Goal: Transaction & Acquisition: Book appointment/travel/reservation

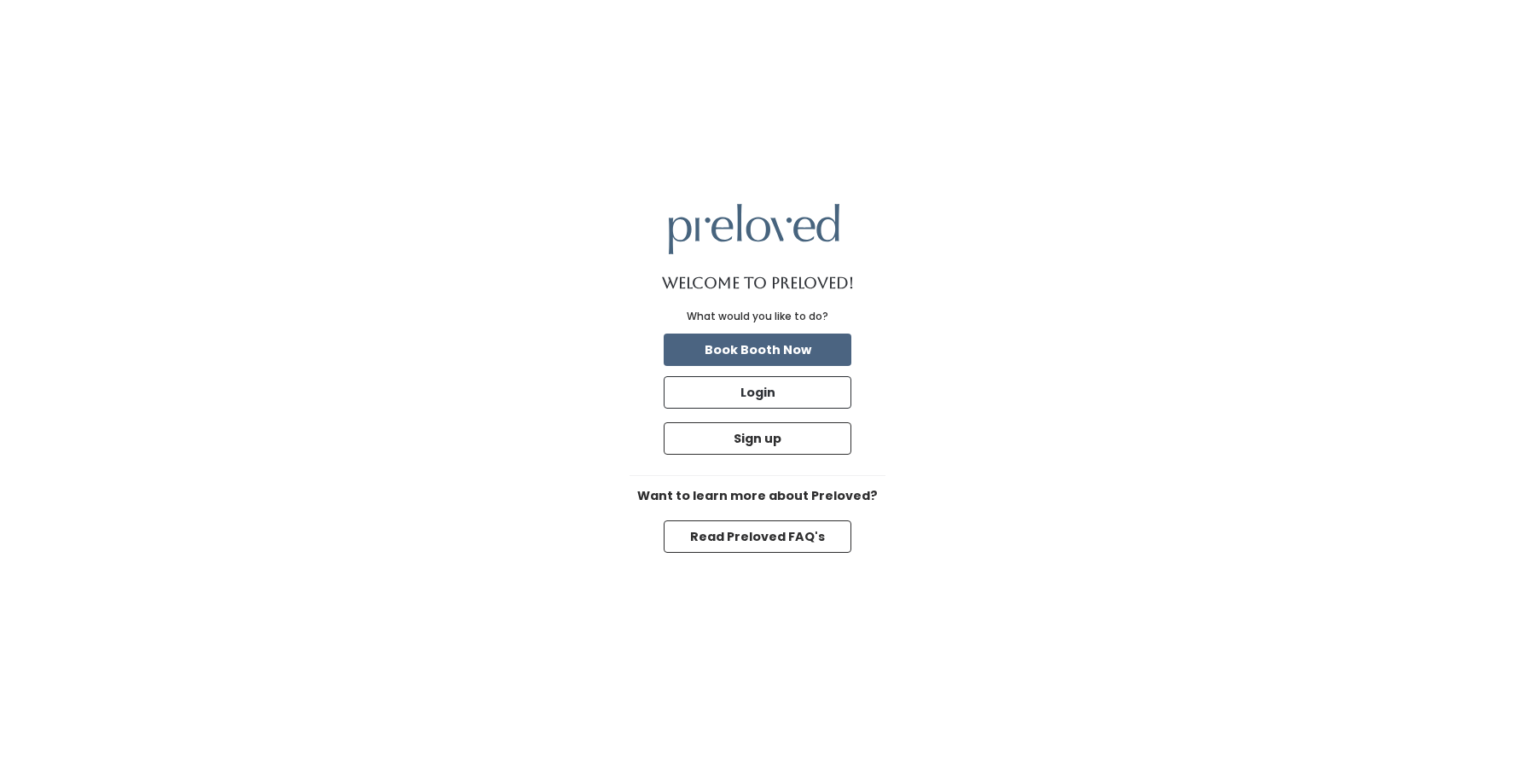
click at [816, 355] on button "Book Booth Now" at bounding box center [757, 349] width 188 height 32
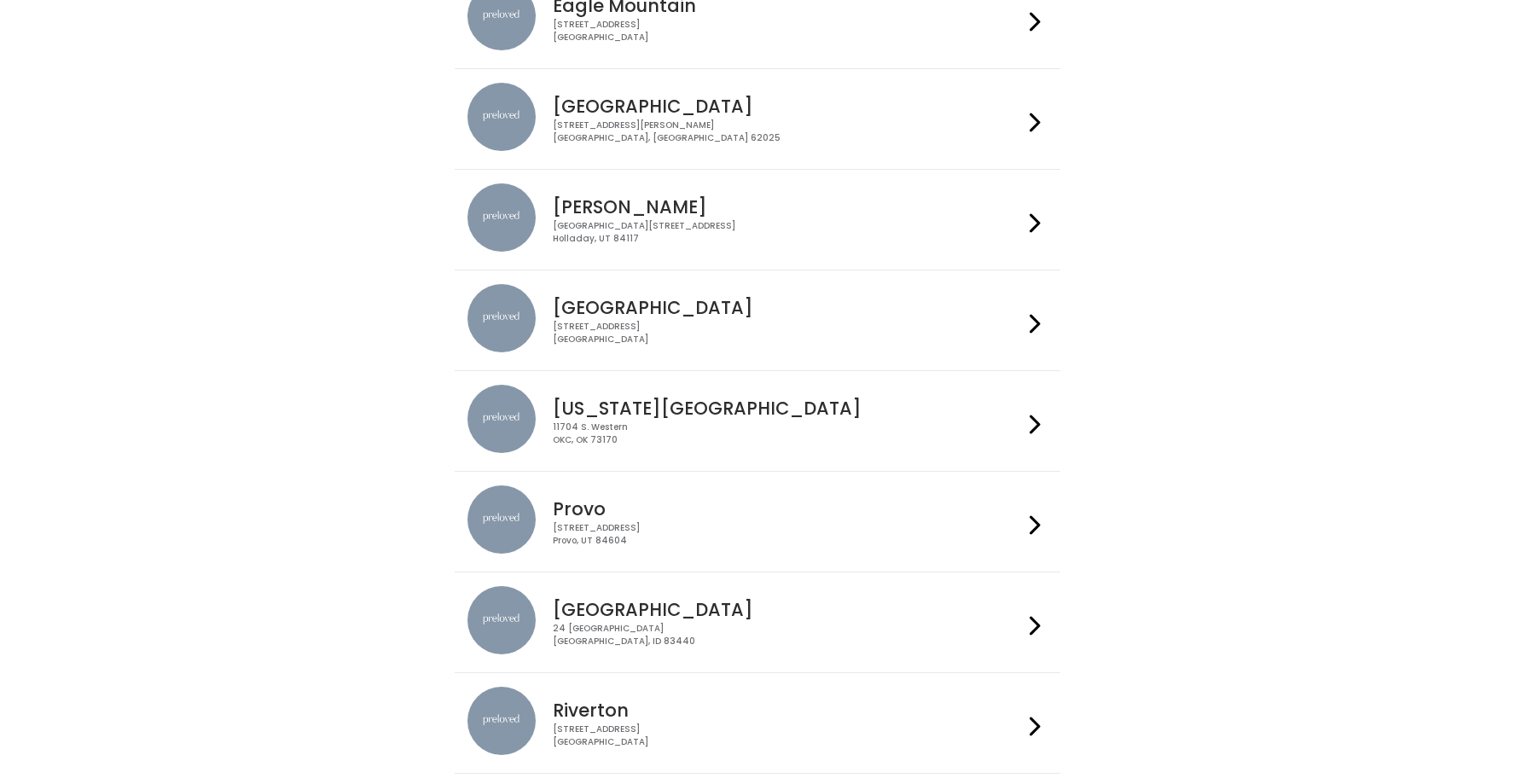
scroll to position [226, 0]
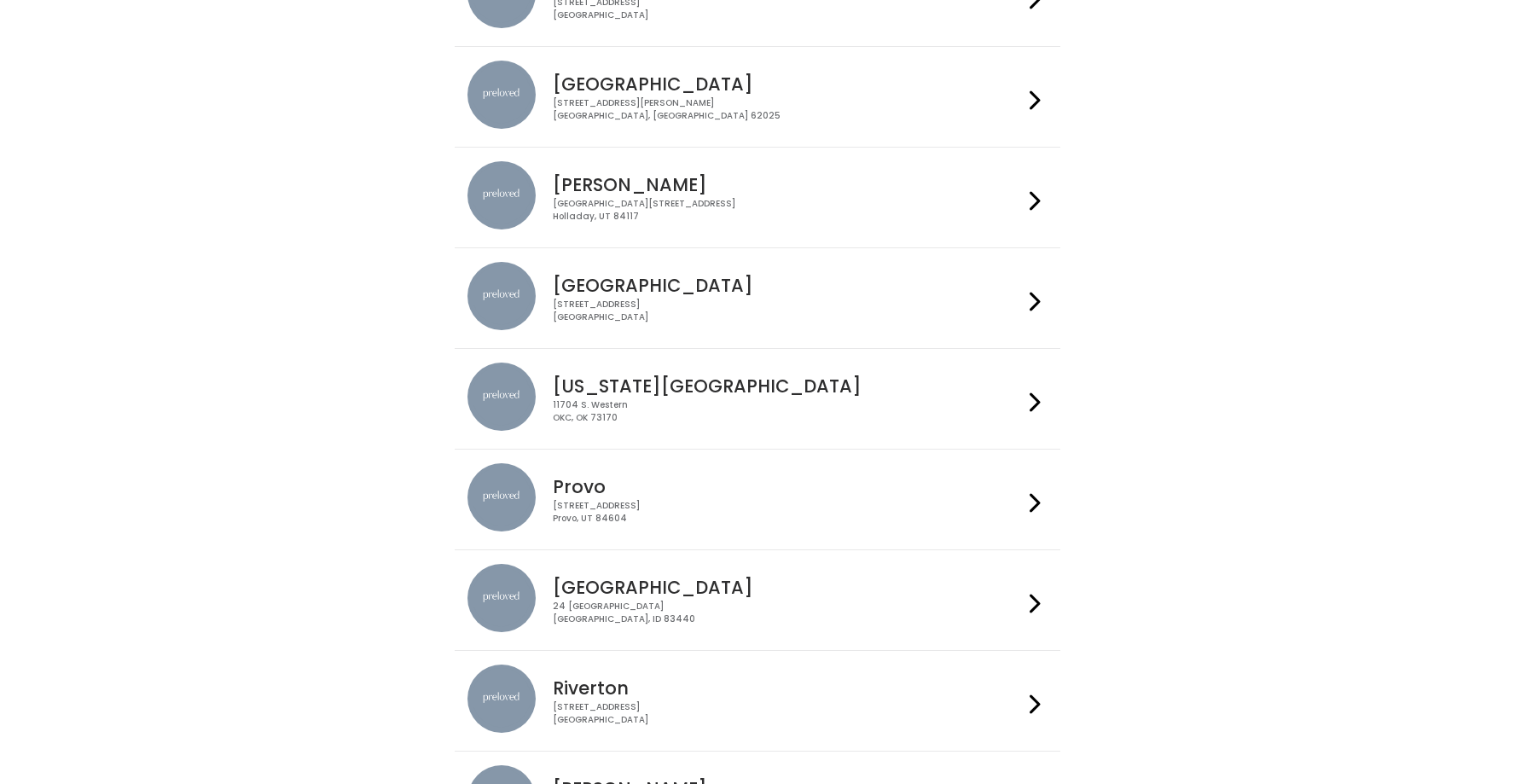
click at [1041, 303] on div at bounding box center [1034, 298] width 24 height 73
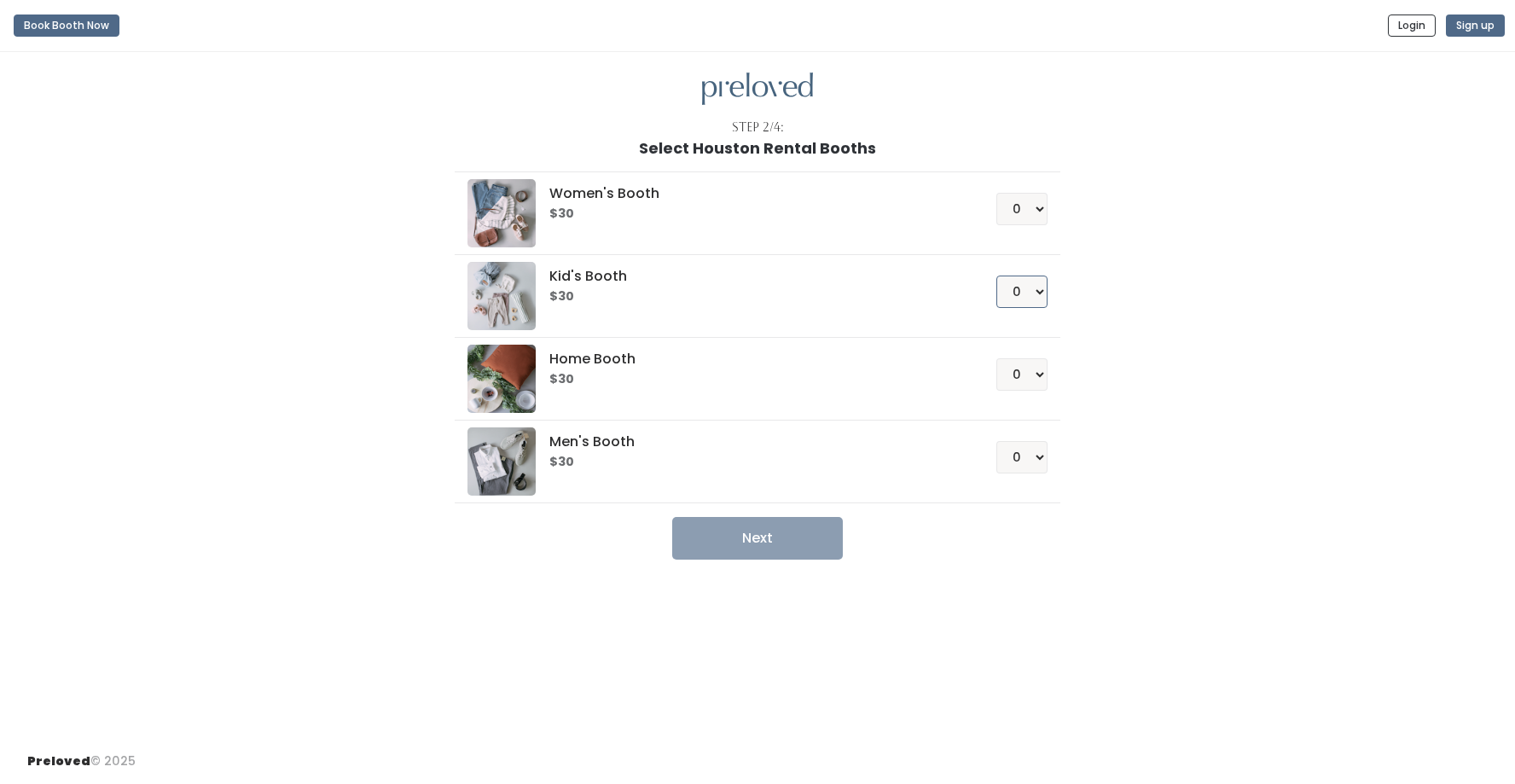
select select "1"
click at [753, 546] on button "Next" at bounding box center [757, 538] width 170 height 43
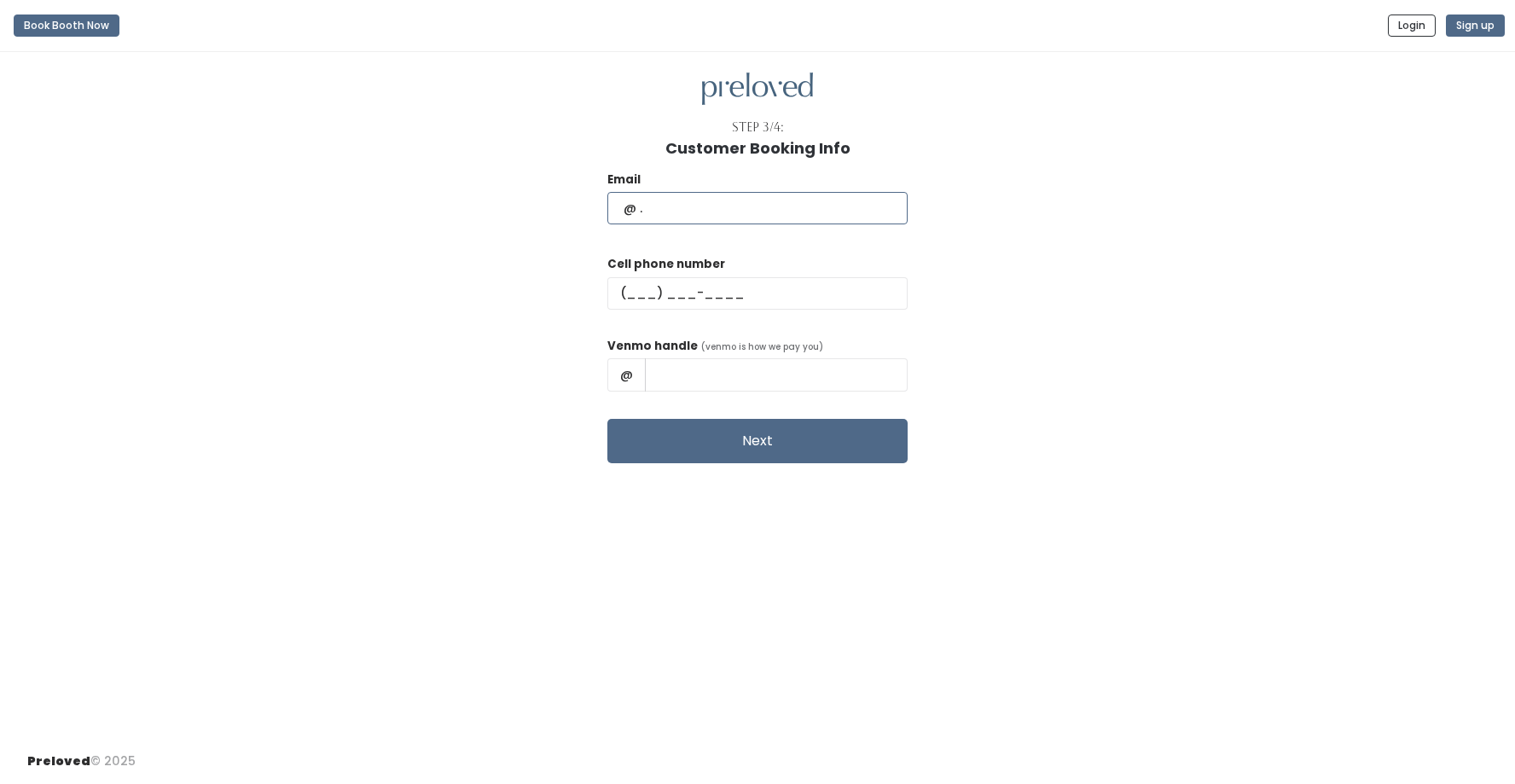
type input "lereed135@gmail.com"
click at [957, 326] on div "Email lereed135@gmail.com Cell phone number Venmo handle (venmo is how we pay y…" at bounding box center [757, 309] width 1461 height 306
click at [719, 374] on input "text" at bounding box center [776, 374] width 263 height 32
type input "(713) 213-6202"
click at [690, 376] on input "text" at bounding box center [776, 374] width 263 height 32
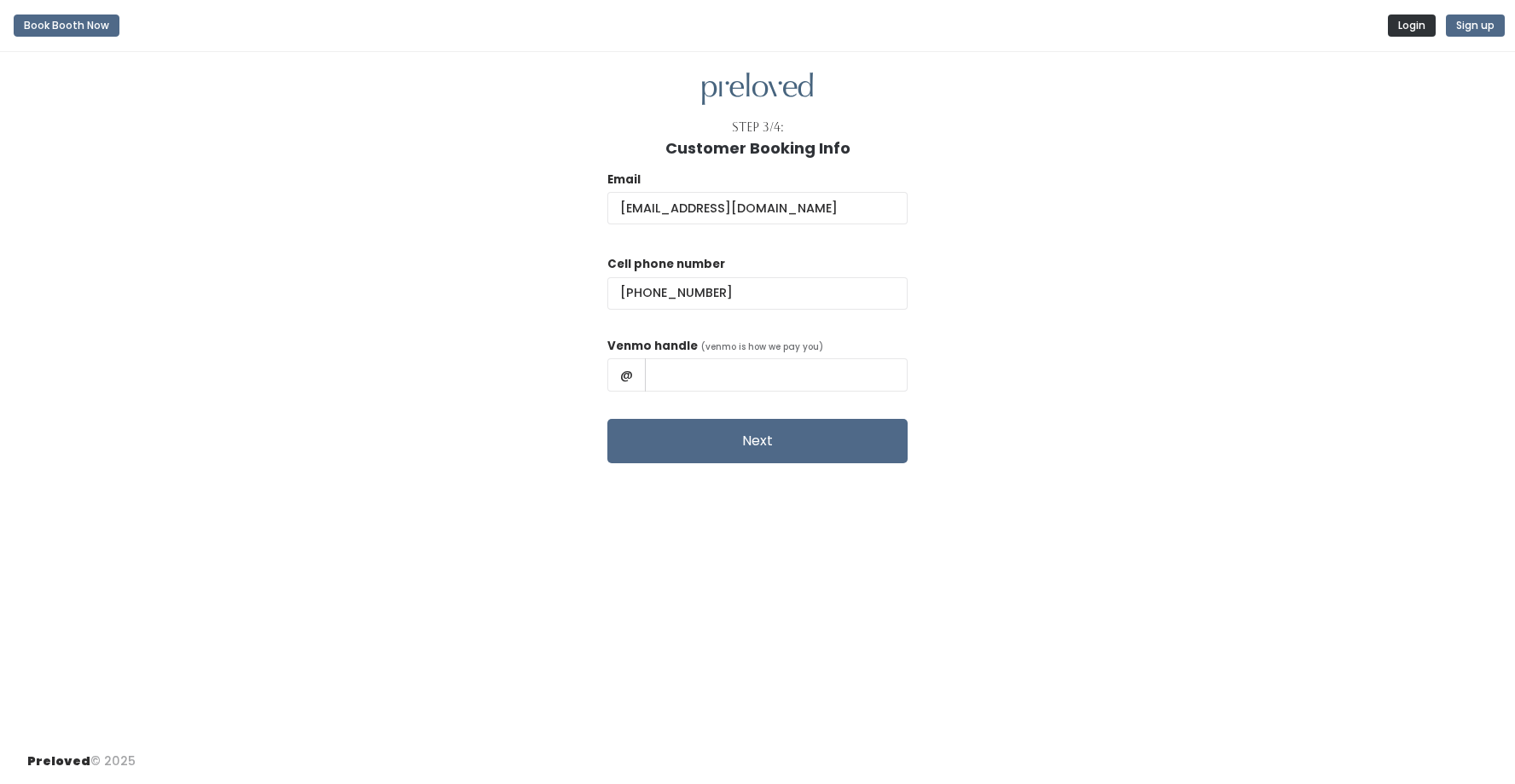
click at [1421, 20] on button "Login" at bounding box center [1411, 25] width 48 height 22
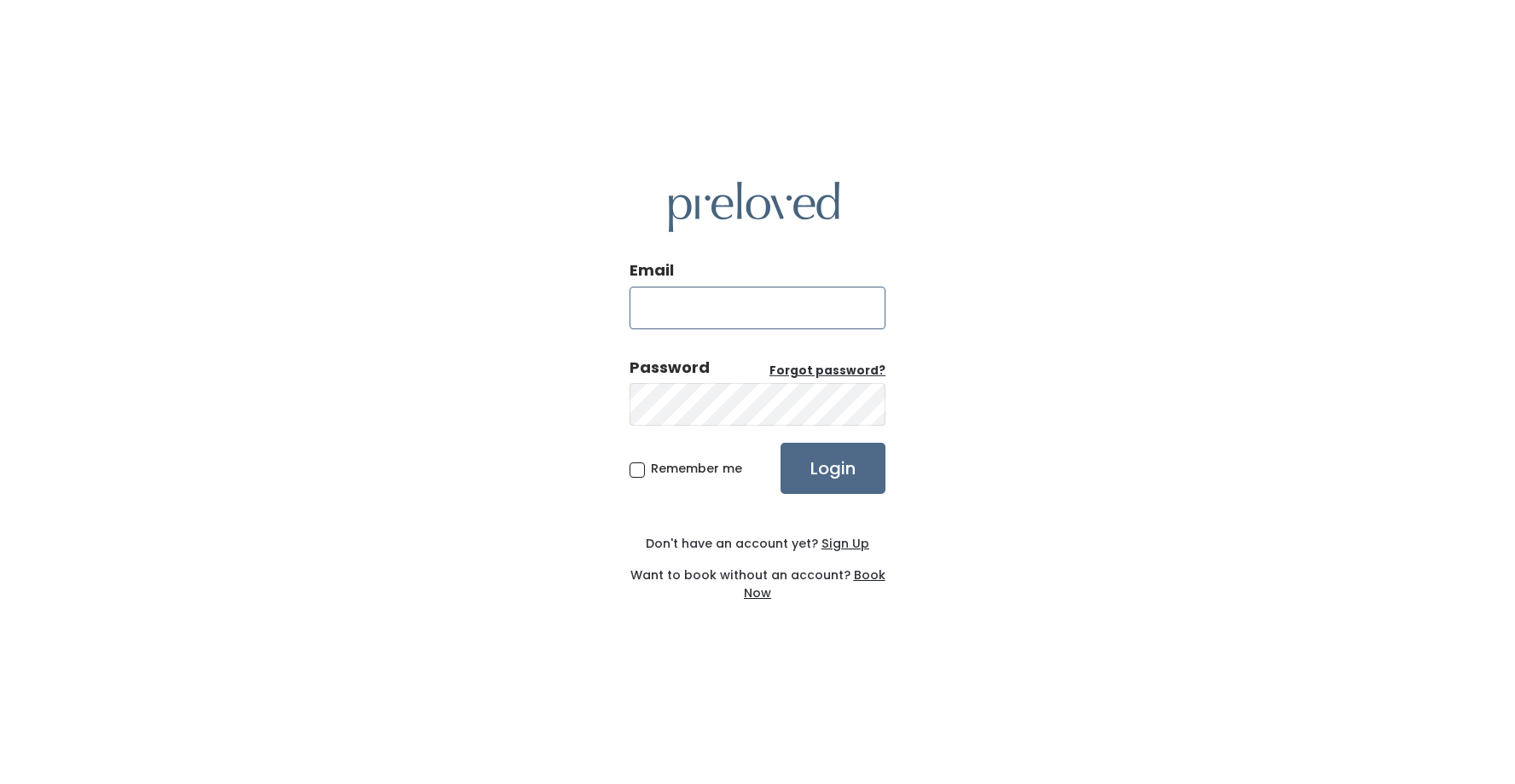
type input "[EMAIL_ADDRESS][DOMAIN_NAME]"
click at [818, 458] on input "Login" at bounding box center [833, 468] width 105 height 52
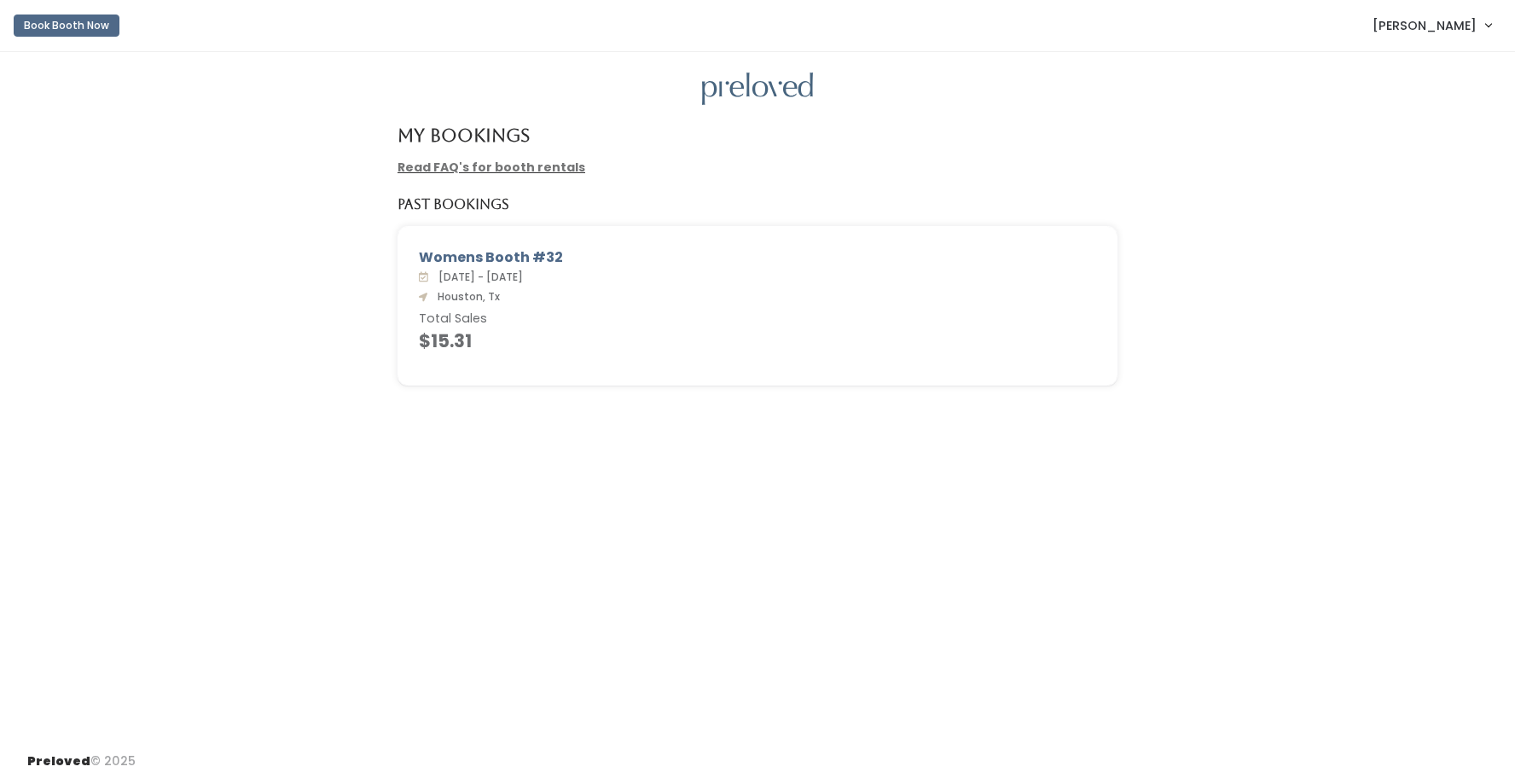
click at [70, 27] on button "Book Booth Now" at bounding box center [66, 25] width 106 height 22
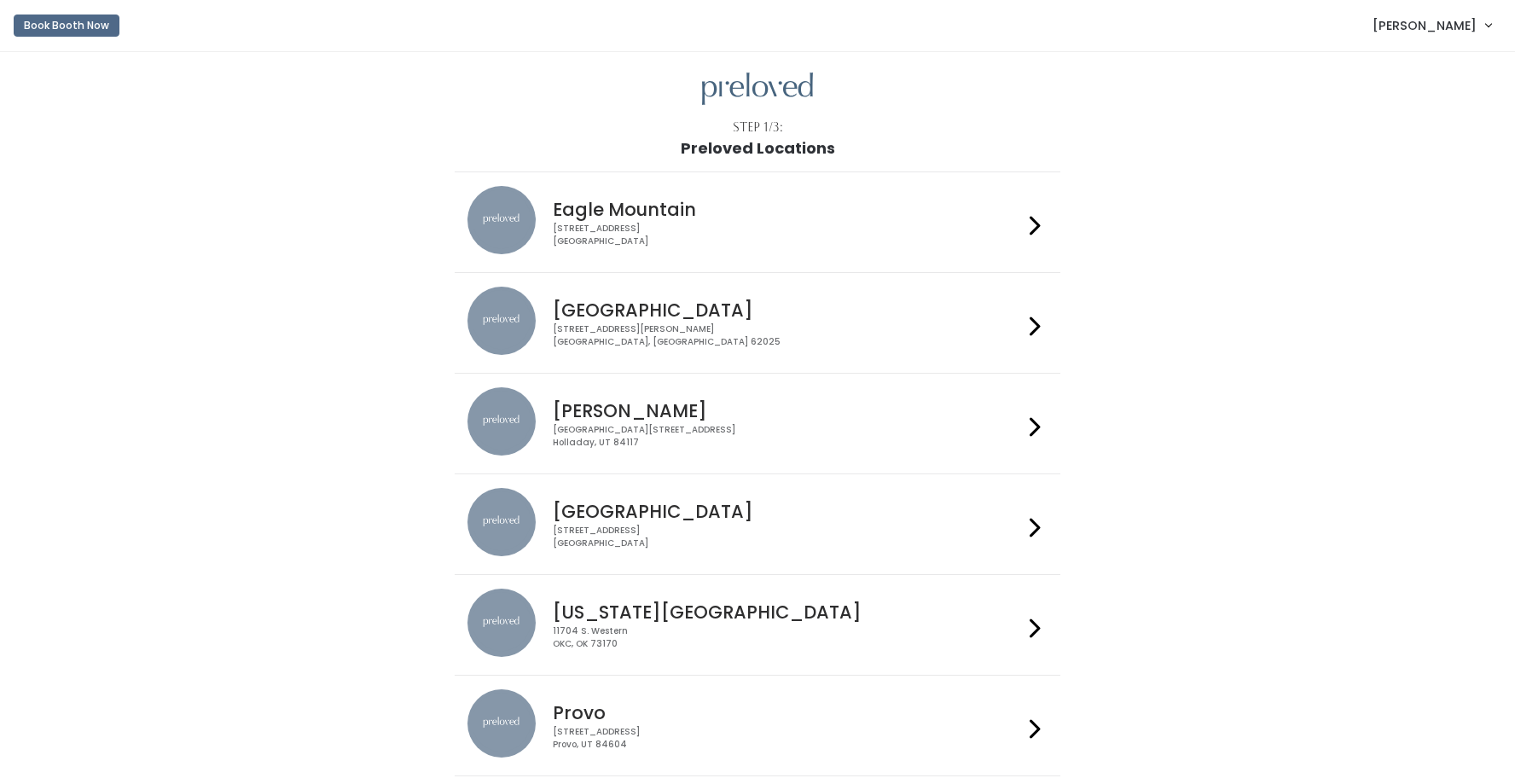
click at [684, 524] on div "3903 N Braeswood Blvd Houston, TX 77025" at bounding box center [787, 536] width 469 height 24
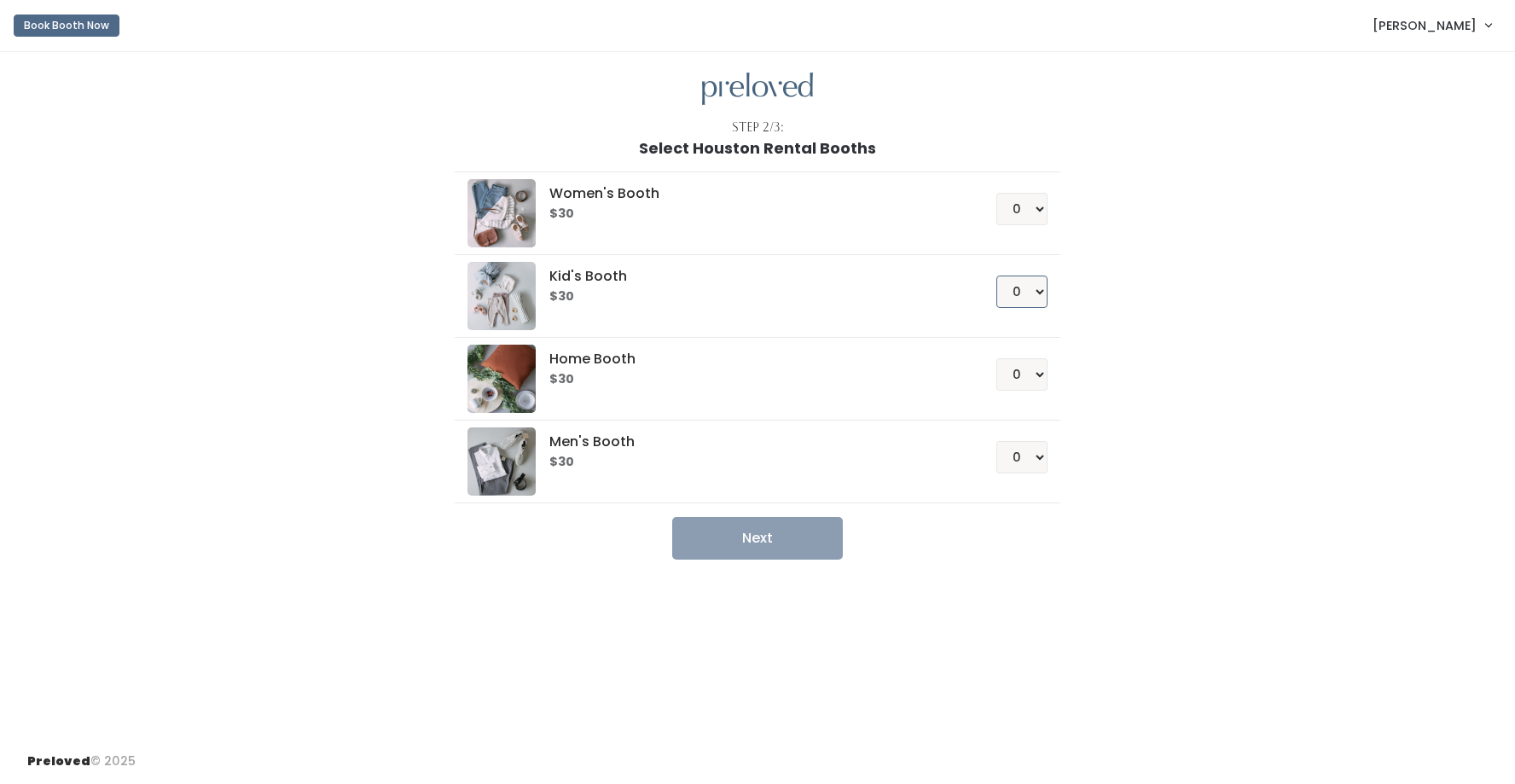
select select "1"
click at [791, 542] on button "Next" at bounding box center [757, 538] width 170 height 43
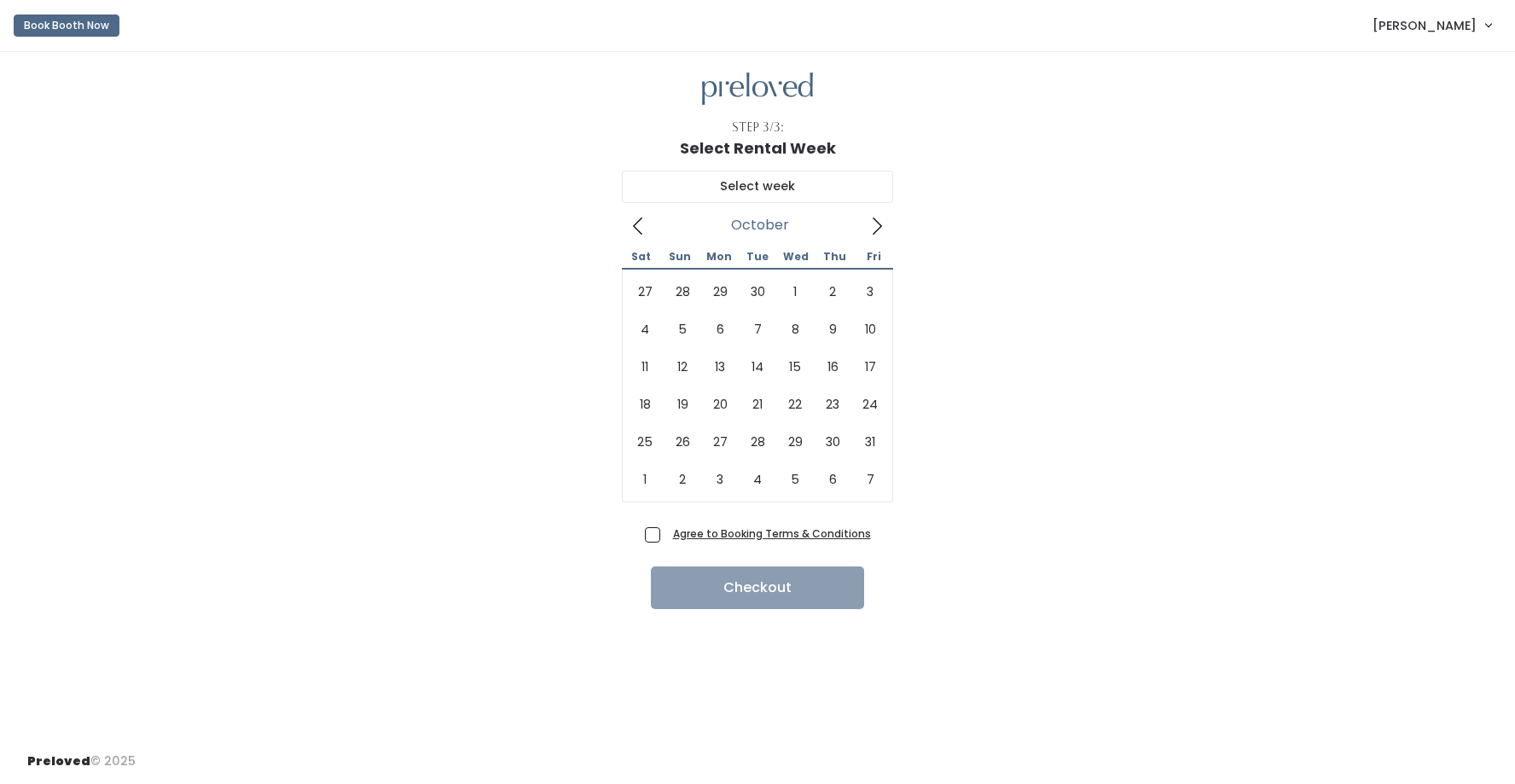
click at [882, 214] on span at bounding box center [876, 225] width 32 height 27
type input "[DATE] to [DATE]"
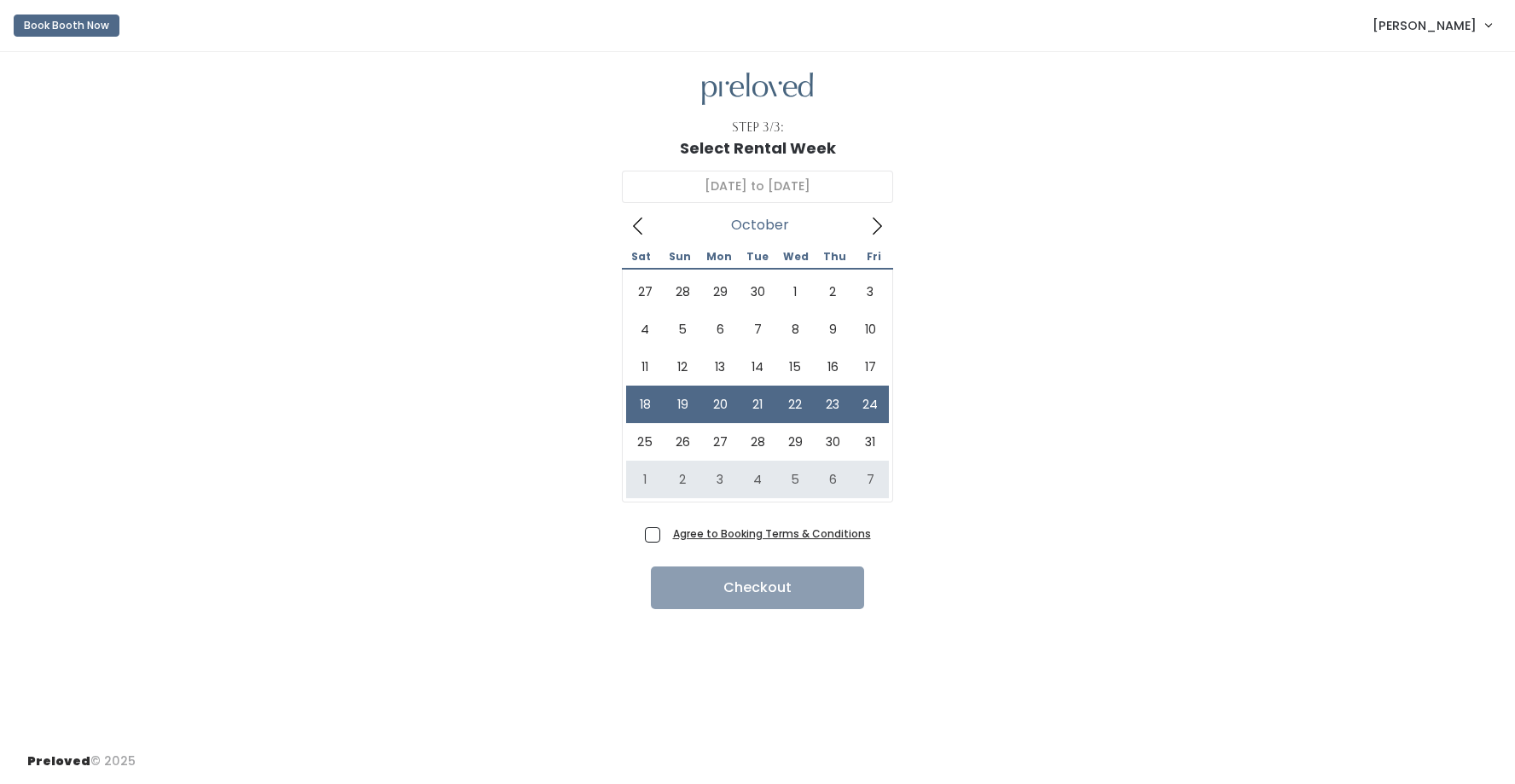
click at [667, 537] on span "Agree to Booking Terms & Conditions" at bounding box center [769, 533] width 204 height 18
click at [667, 536] on input "Agree to Booking Terms & Conditions" at bounding box center [671, 529] width 11 height 11
checkbox input "true"
click at [819, 584] on button "Checkout" at bounding box center [757, 588] width 213 height 43
